Goal: Understand process/instructions: Learn how to perform a task or action

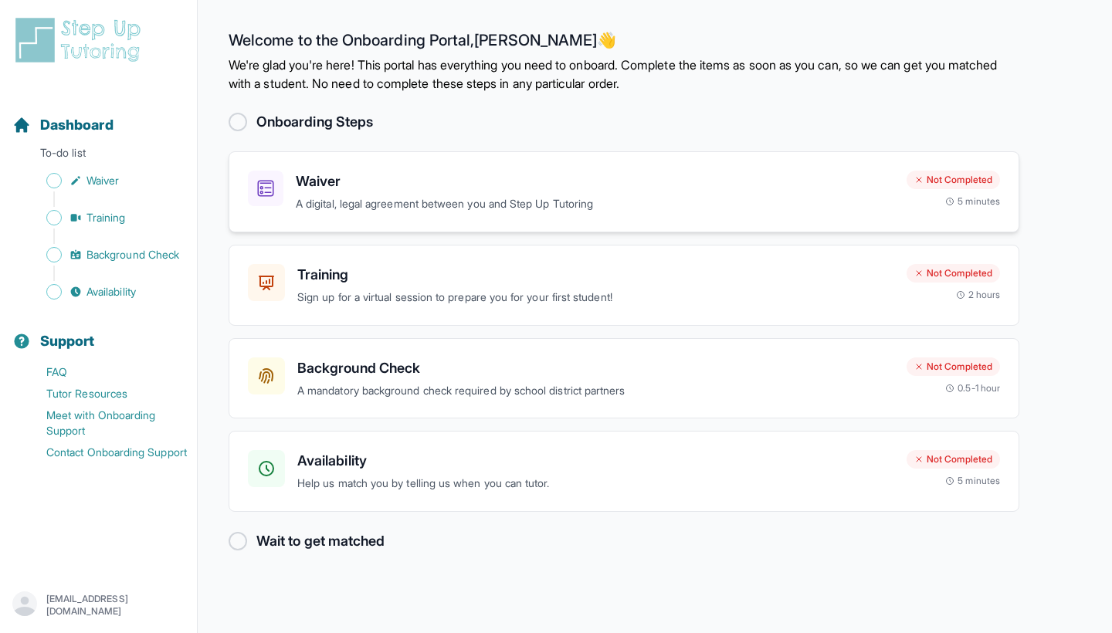
click at [314, 185] on h3 "Waiver" at bounding box center [595, 182] width 598 height 22
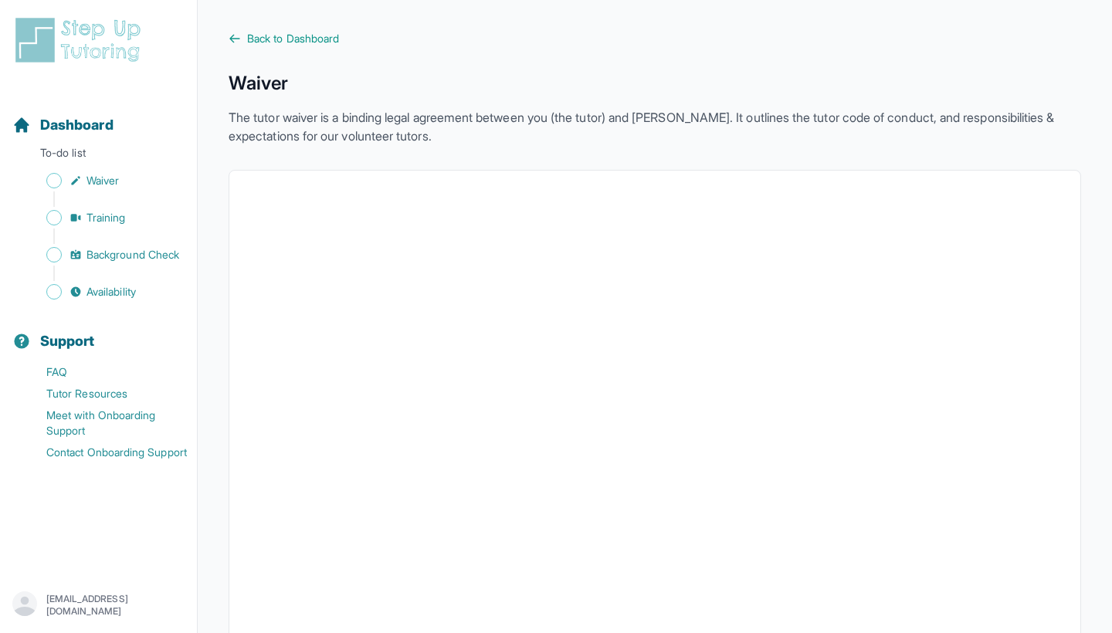
click at [66, 169] on div "Dashboard To-do list Waiver Training Background Check Availability" at bounding box center [98, 196] width 185 height 213
click at [55, 181] on span "Sidebar" at bounding box center [53, 180] width 15 height 15
click at [143, 181] on link "Waiver" at bounding box center [104, 181] width 185 height 22
click at [283, 43] on span "Back to Dashboard" at bounding box center [293, 38] width 92 height 15
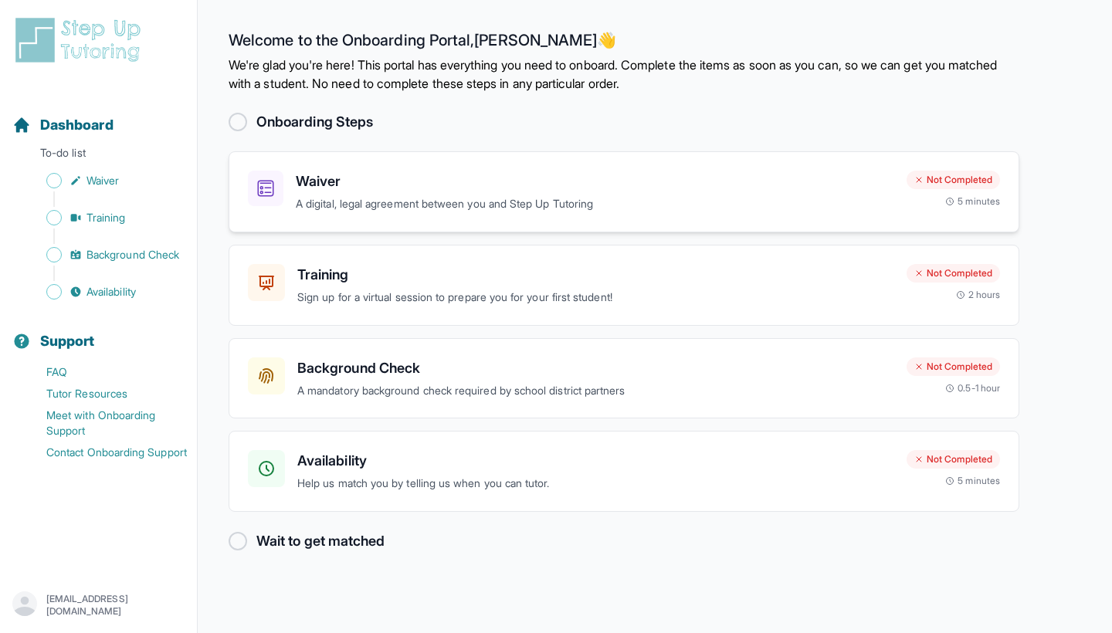
click at [370, 195] on div "Waiver A digital, legal agreement between you and Step Up Tutoring" at bounding box center [595, 192] width 598 height 42
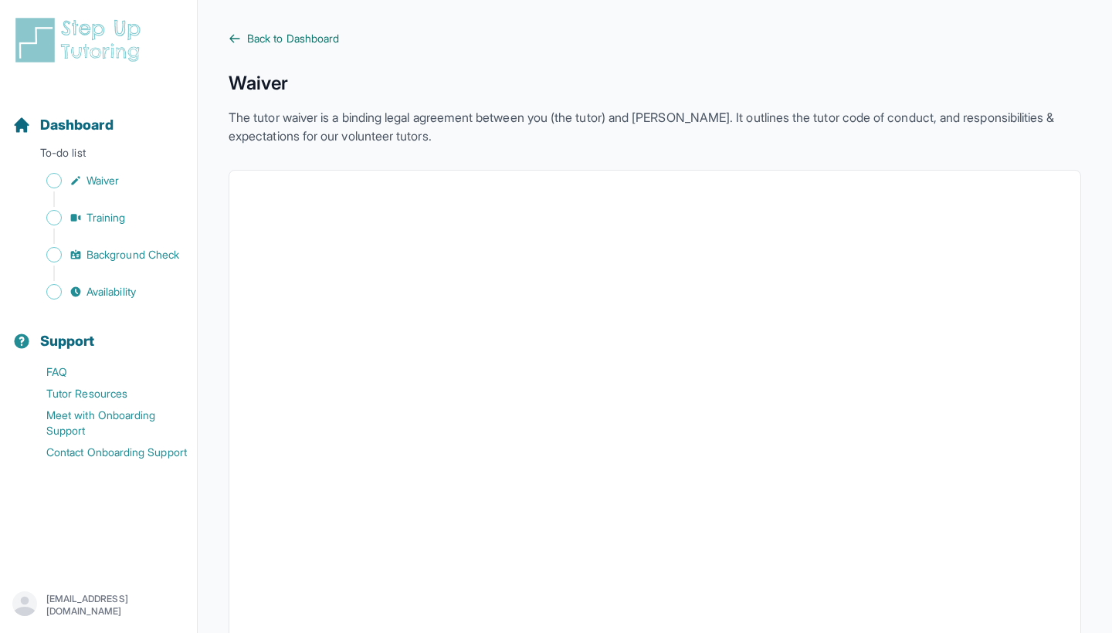
click at [267, 40] on span "Back to Dashboard" at bounding box center [293, 38] width 92 height 15
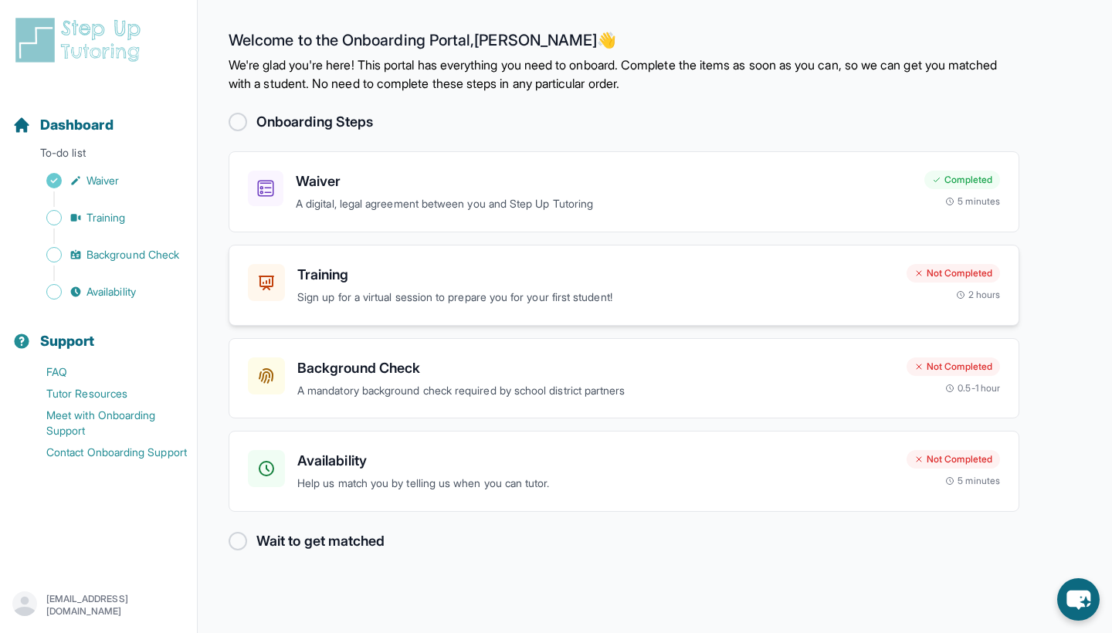
click at [723, 311] on div "Training Sign up for a virtual session to prepare you for your first student! N…" at bounding box center [624, 285] width 791 height 81
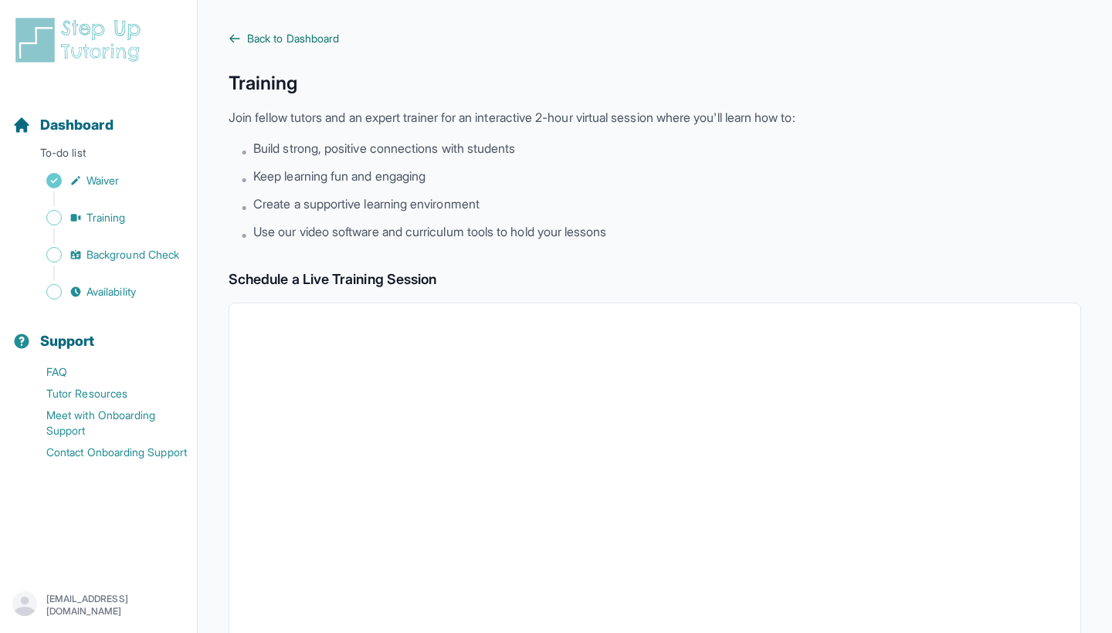
click at [311, 38] on span "Back to Dashboard" at bounding box center [293, 38] width 92 height 15
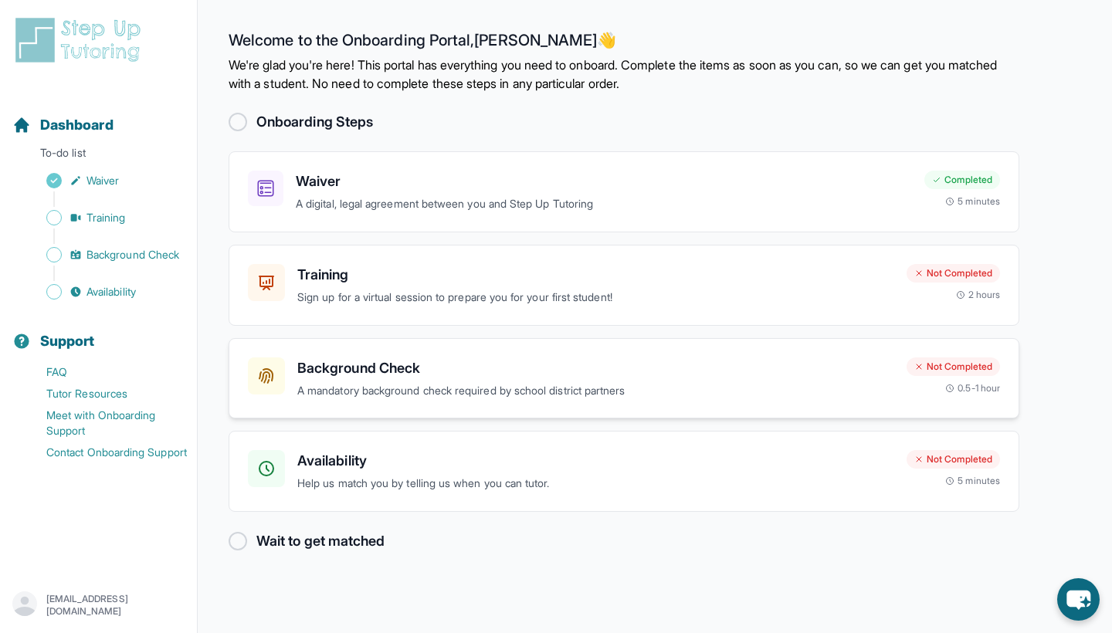
click at [497, 382] on p "A mandatory background check required by school district partners" at bounding box center [595, 391] width 597 height 18
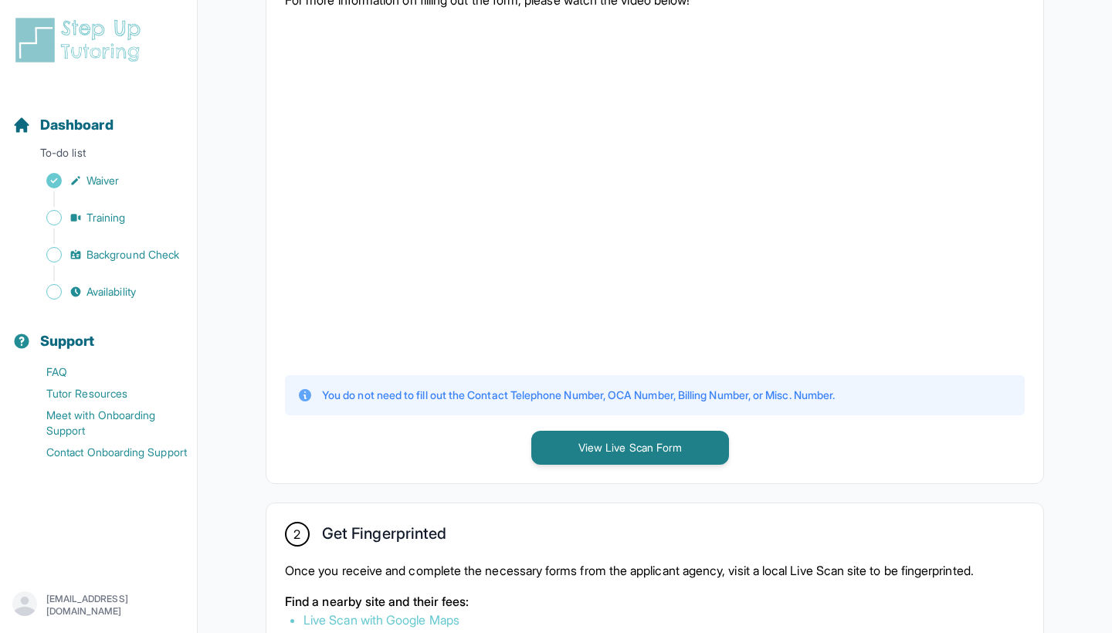
scroll to position [665, 0]
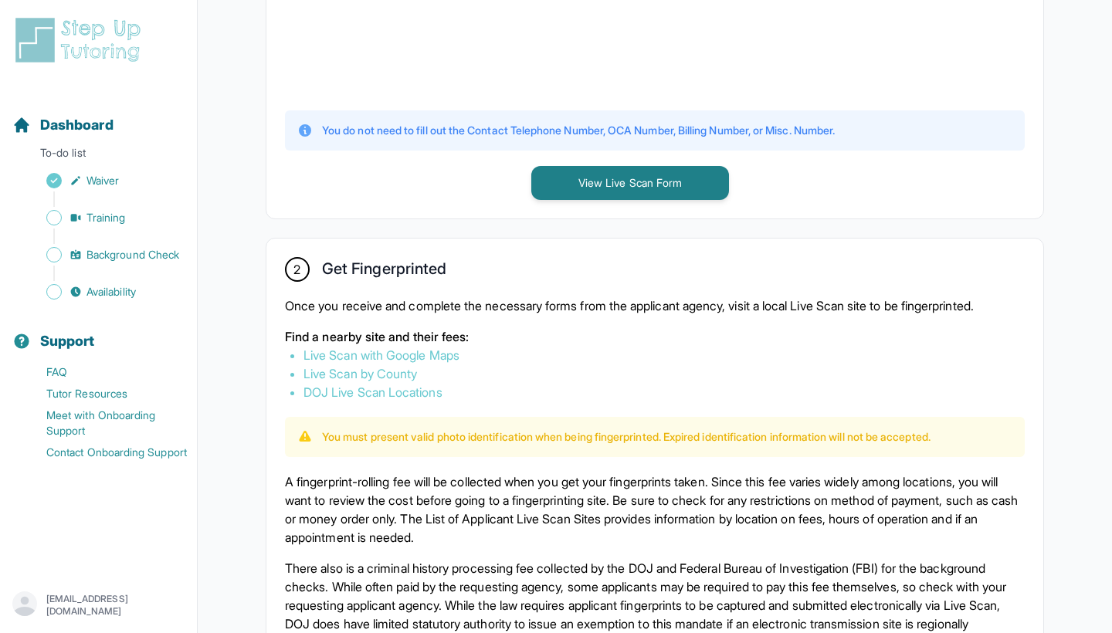
click at [486, 317] on div "Once you receive and complete the necessary forms from the applicant agency, vi…" at bounding box center [655, 349] width 740 height 105
click at [486, 335] on p "Find a nearby site and their fees:" at bounding box center [655, 336] width 740 height 19
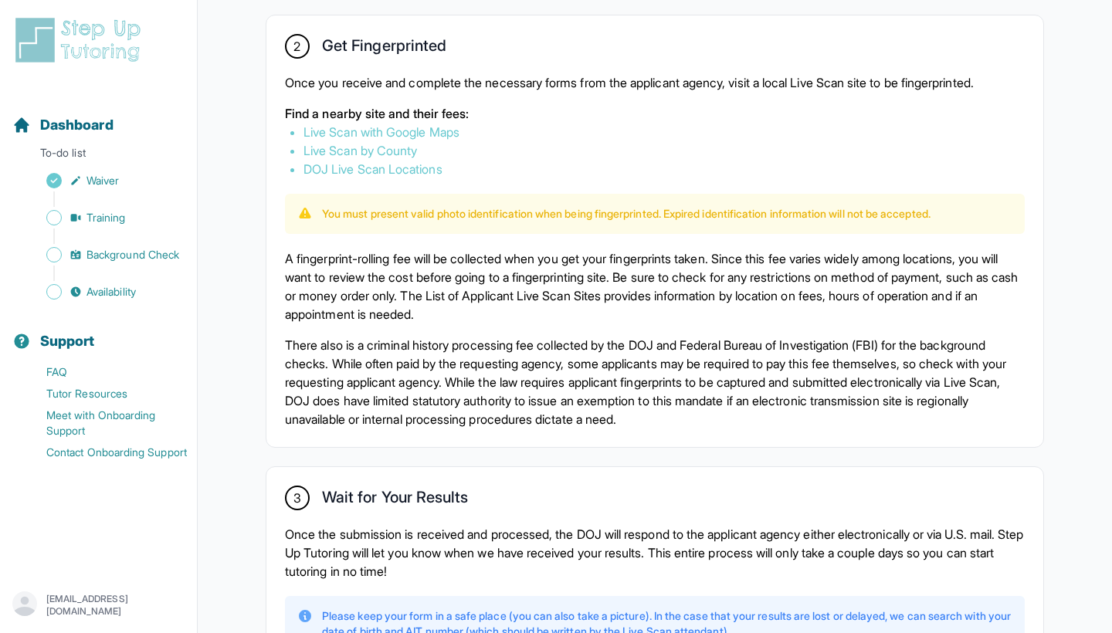
scroll to position [902, 0]
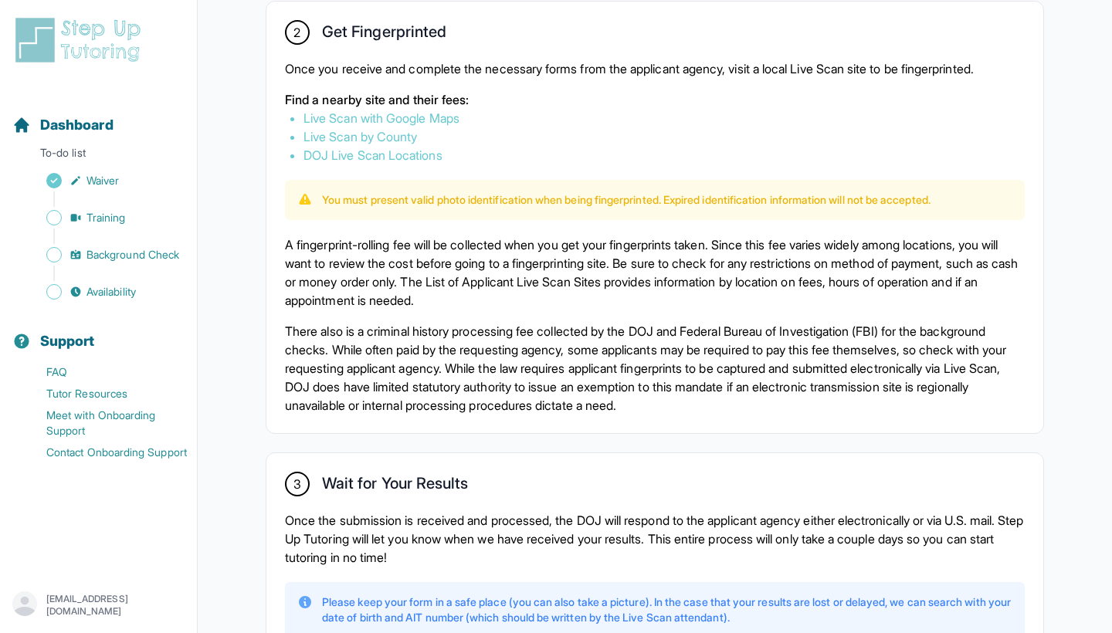
click at [395, 205] on p "You must present valid photo identification when being fingerprinted. Expired i…" at bounding box center [626, 199] width 608 height 15
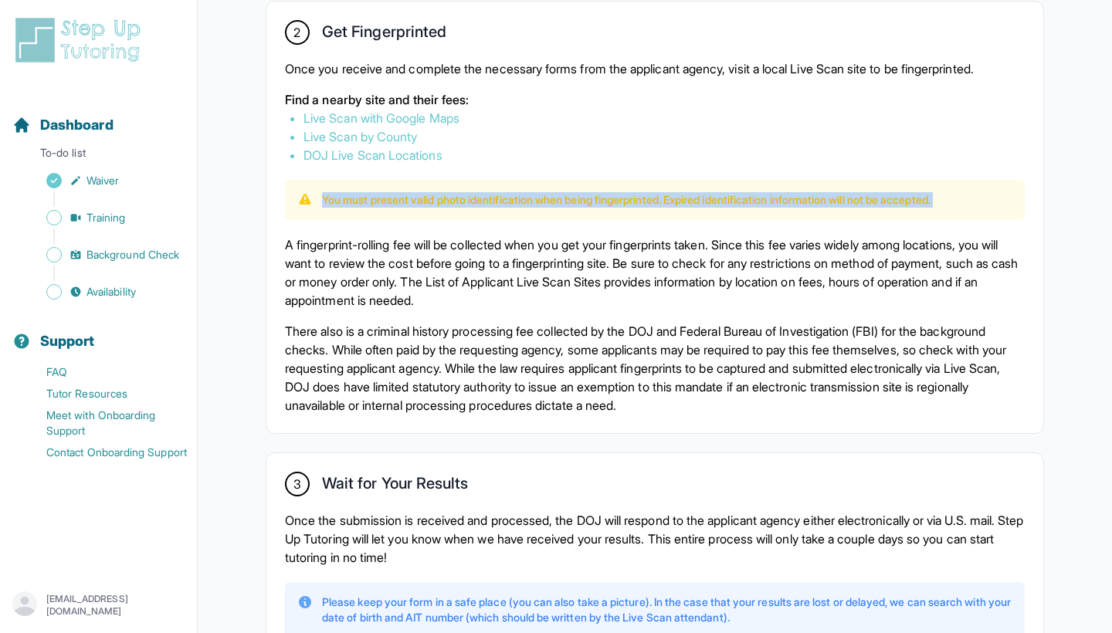
click at [395, 205] on p "You must present valid photo identification when being fingerprinted. Expired i…" at bounding box center [626, 199] width 608 height 15
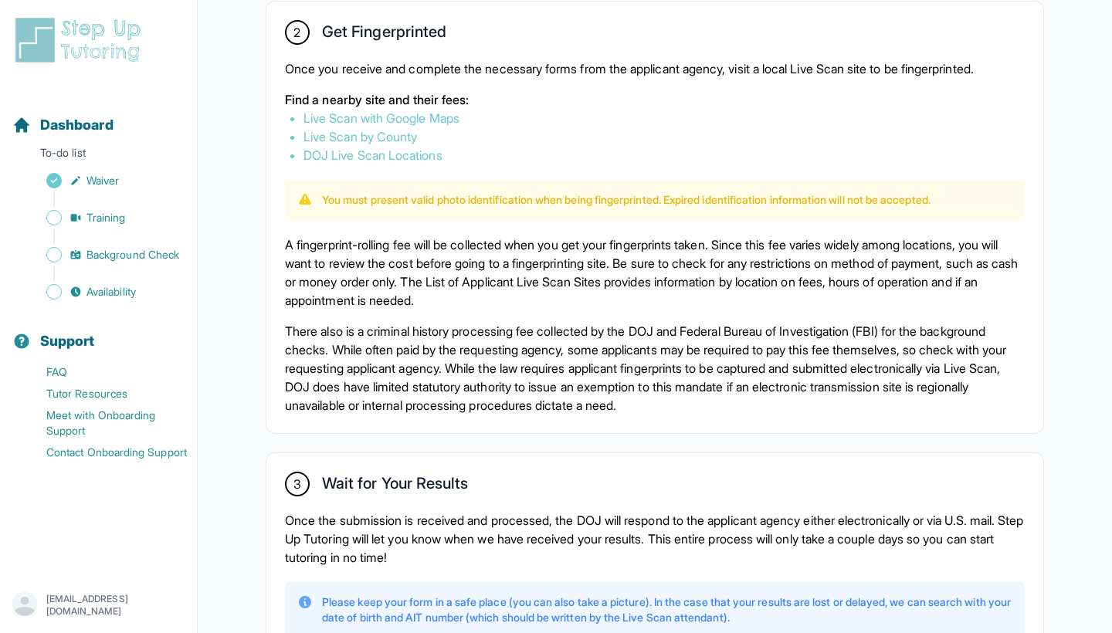
click at [395, 225] on div "2 Get Fingerprinted Once you receive and complete the necessary forms from the …" at bounding box center [654, 218] width 777 height 432
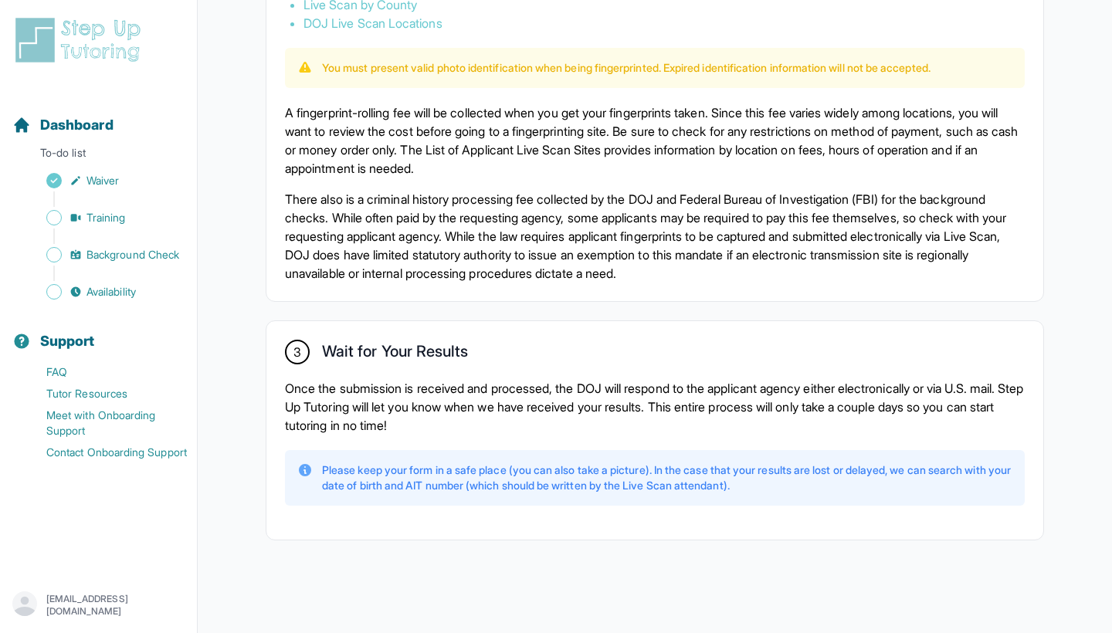
scroll to position [1034, 0]
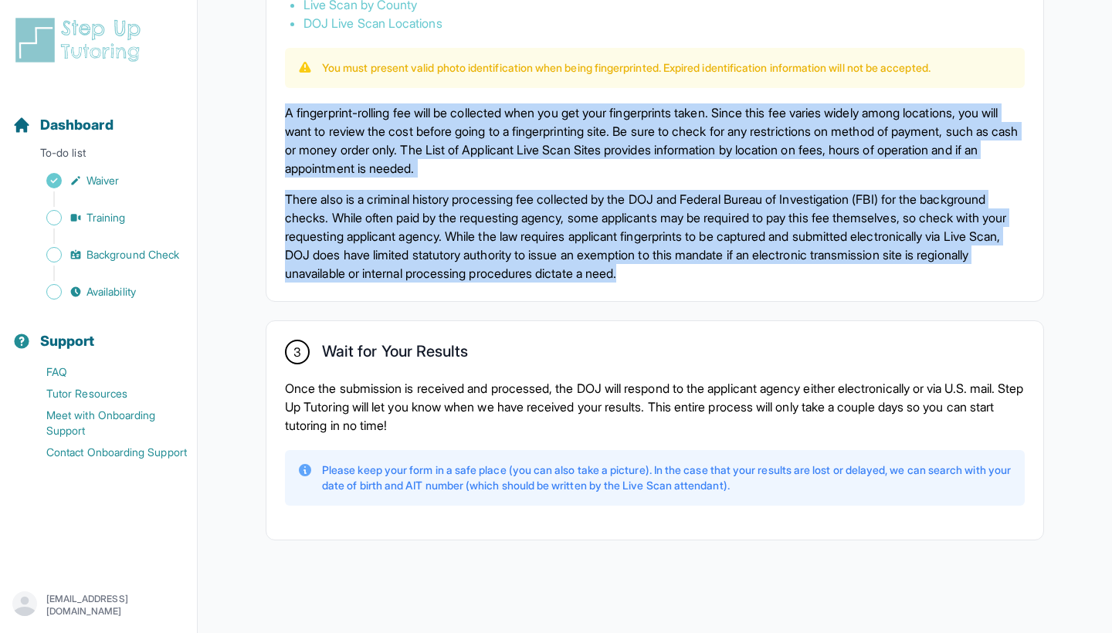
drag, startPoint x: 263, startPoint y: 117, endPoint x: 1000, endPoint y: 291, distance: 757.1
click at [1000, 291] on div "2 Get Fingerprinted Once you receive and complete the necessary forms from the …" at bounding box center [654, 85] width 777 height 432
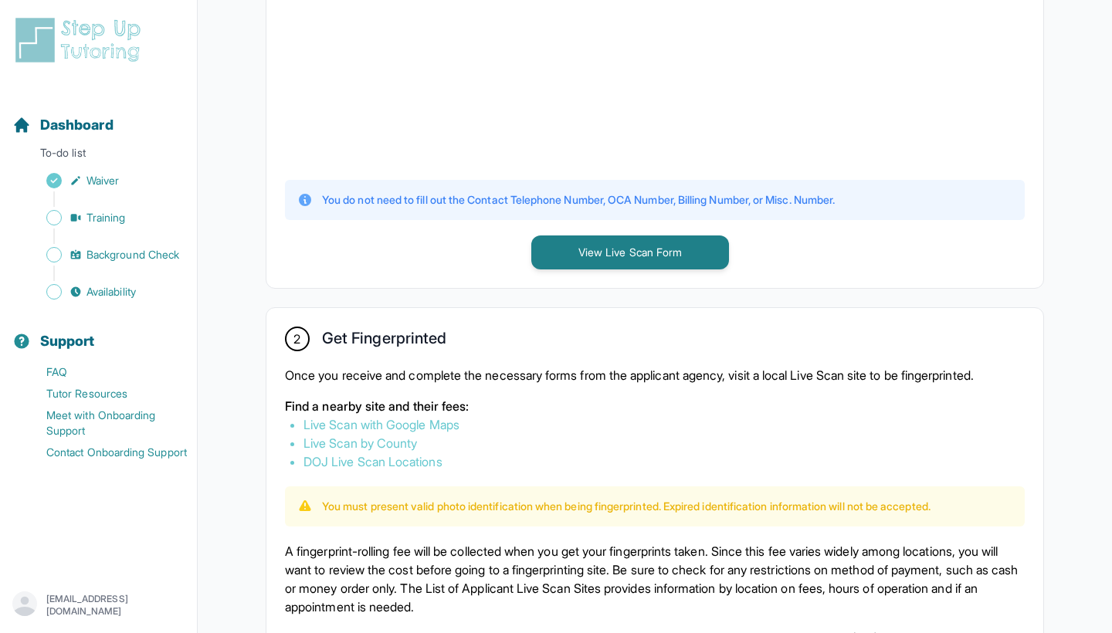
scroll to position [426, 0]
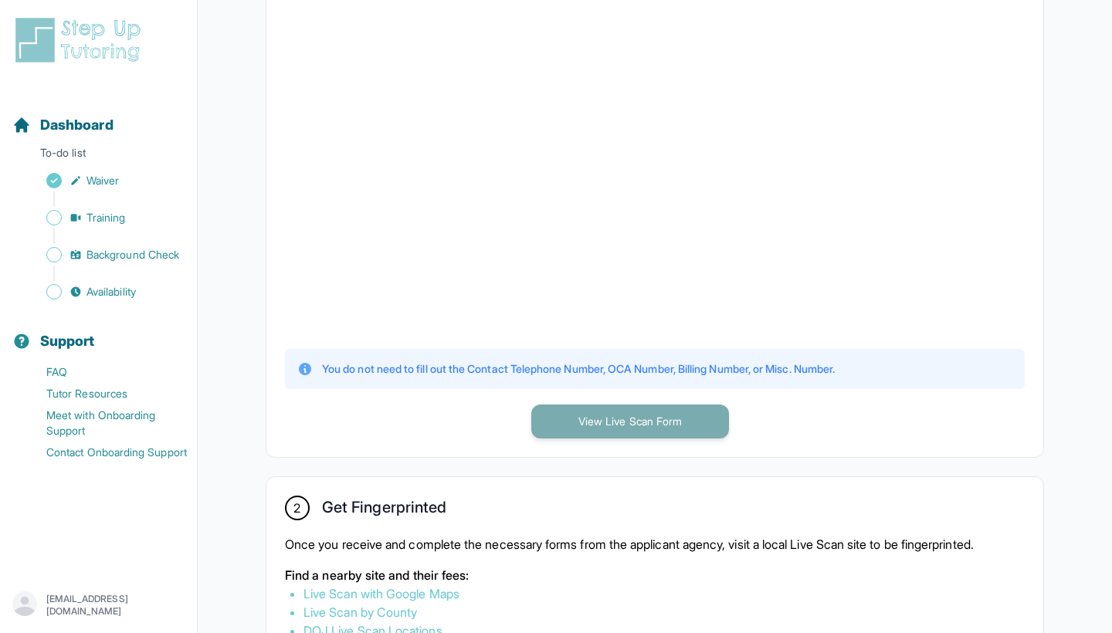
click at [670, 425] on button "View Live Scan Form" at bounding box center [630, 422] width 198 height 34
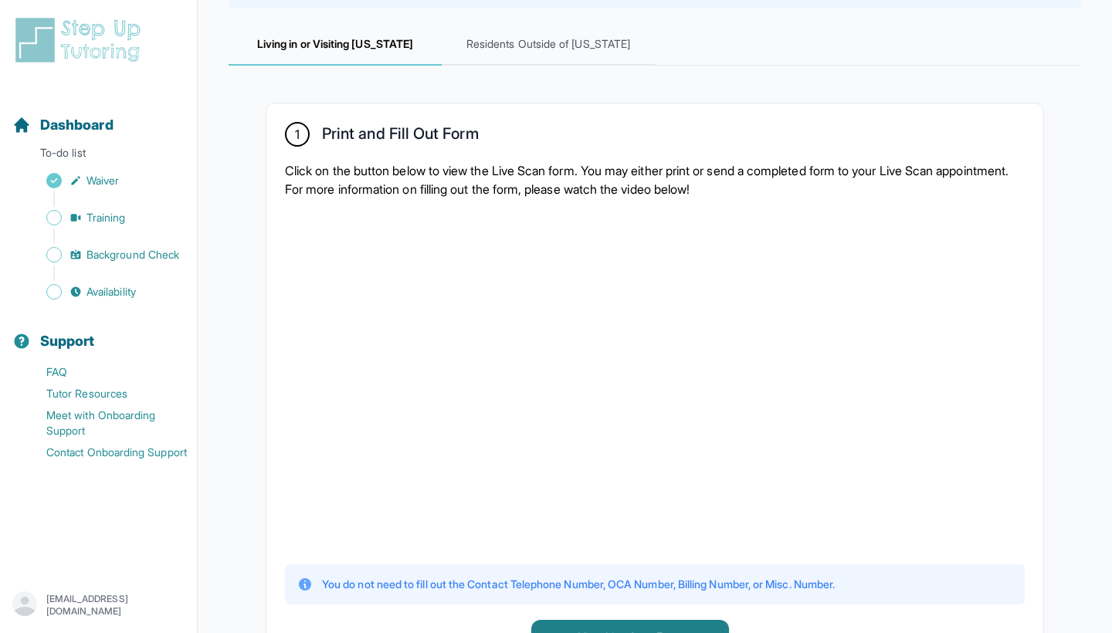
scroll to position [51, 0]
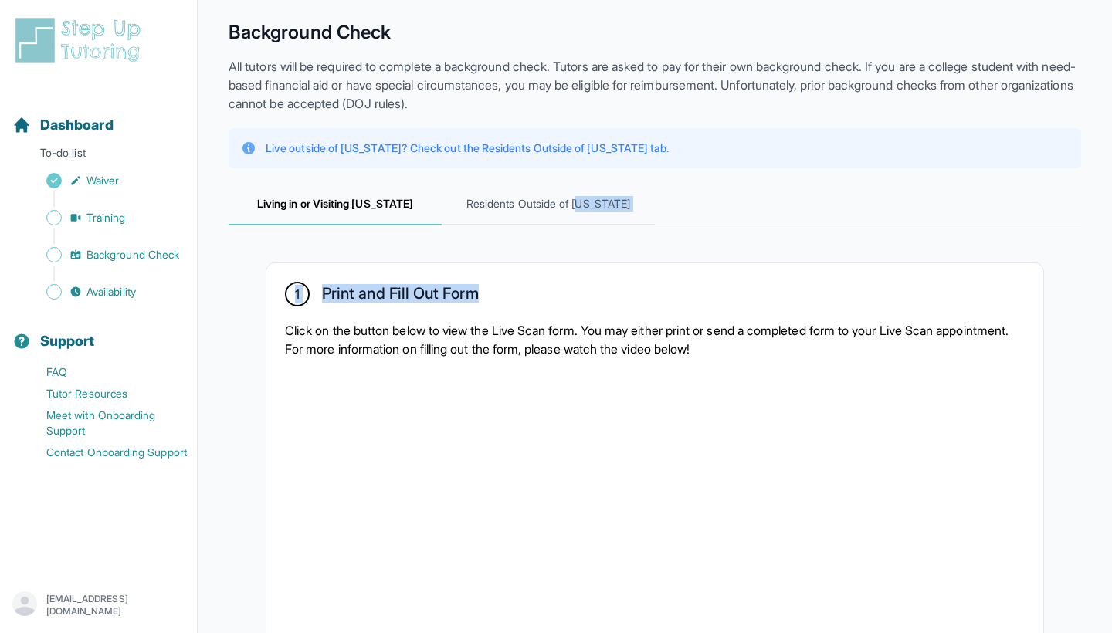
drag, startPoint x: 588, startPoint y: 203, endPoint x: 556, endPoint y: 297, distance: 98.7
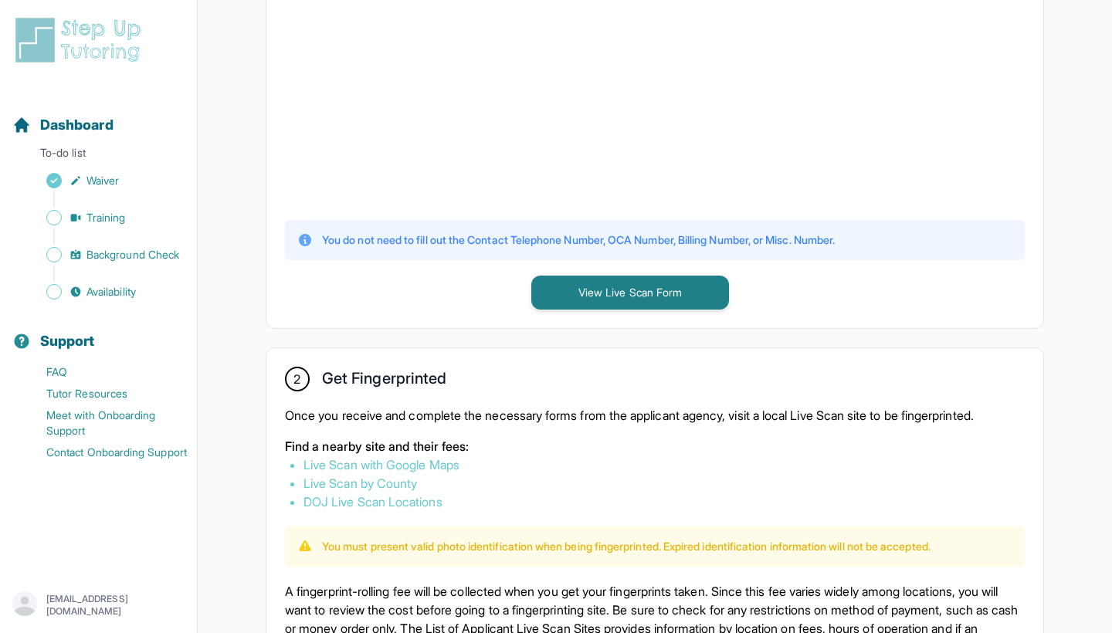
click at [544, 403] on div "2 Get Fingerprinted Once you receive and complete the necessary forms from the …" at bounding box center [654, 564] width 777 height 432
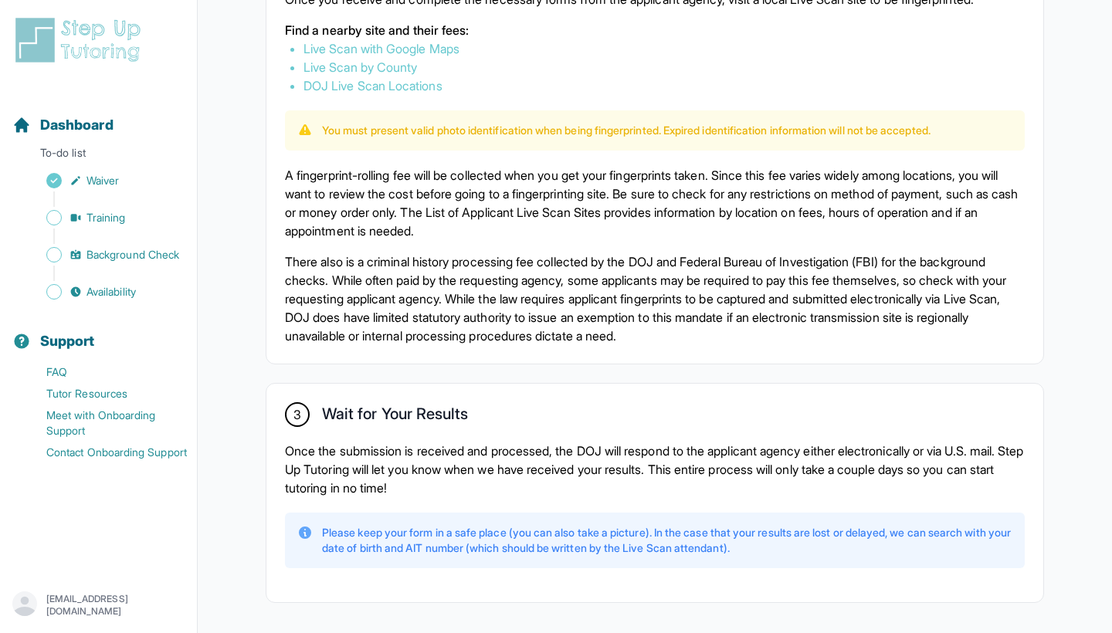
scroll to position [806, 0]
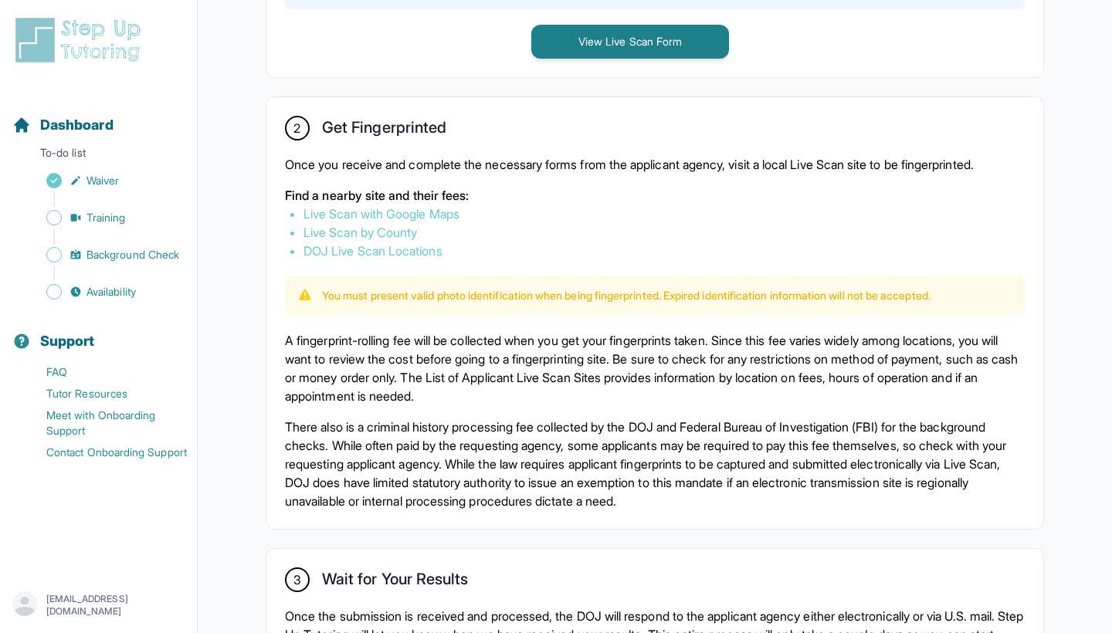
click at [441, 216] on link "Live Scan with Google Maps" at bounding box center [381, 213] width 156 height 15
click at [312, 233] on link "Live Scan by County" at bounding box center [360, 232] width 114 height 15
